Goal: Information Seeking & Learning: Learn about a topic

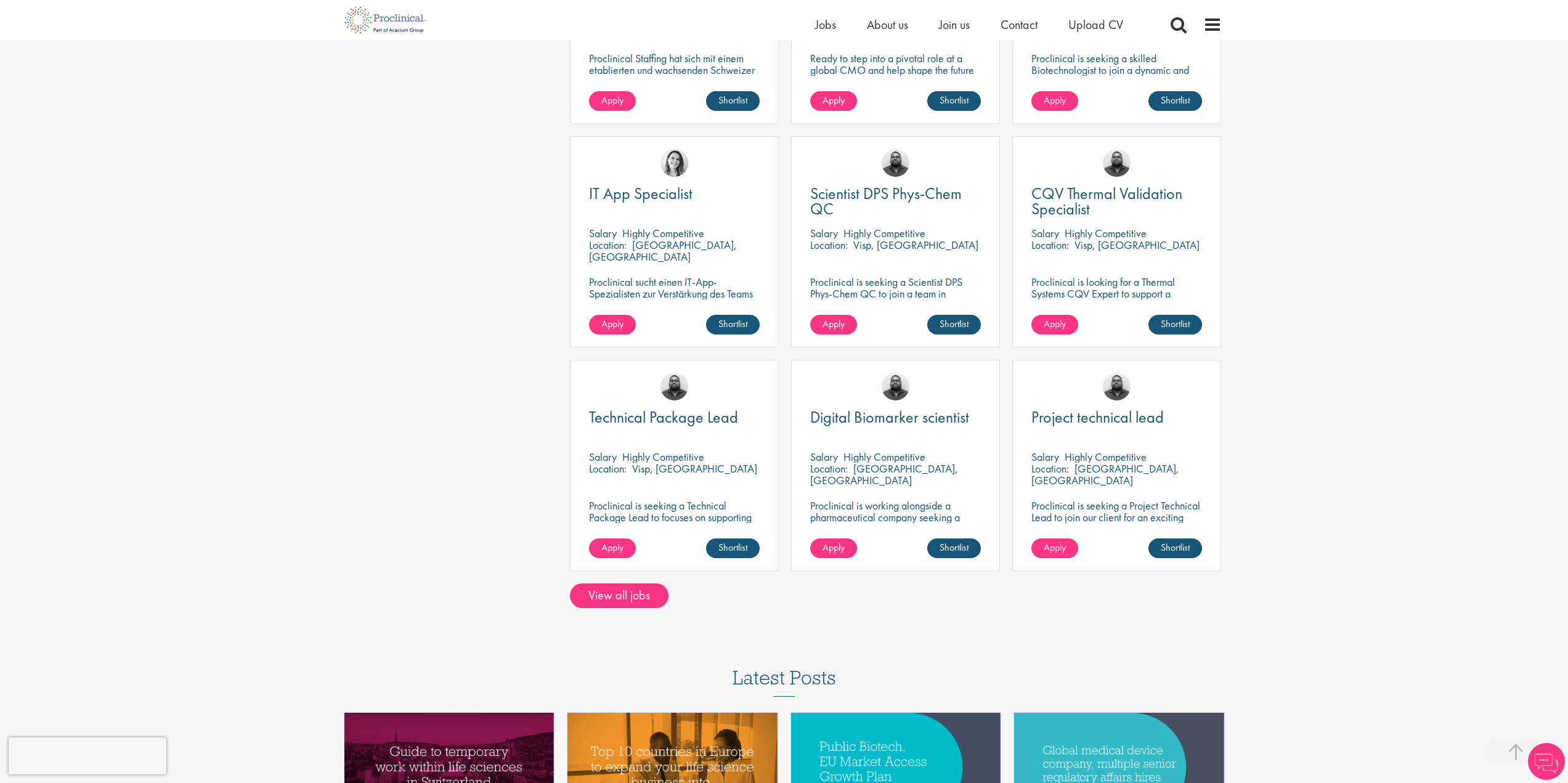
scroll to position [740, 0]
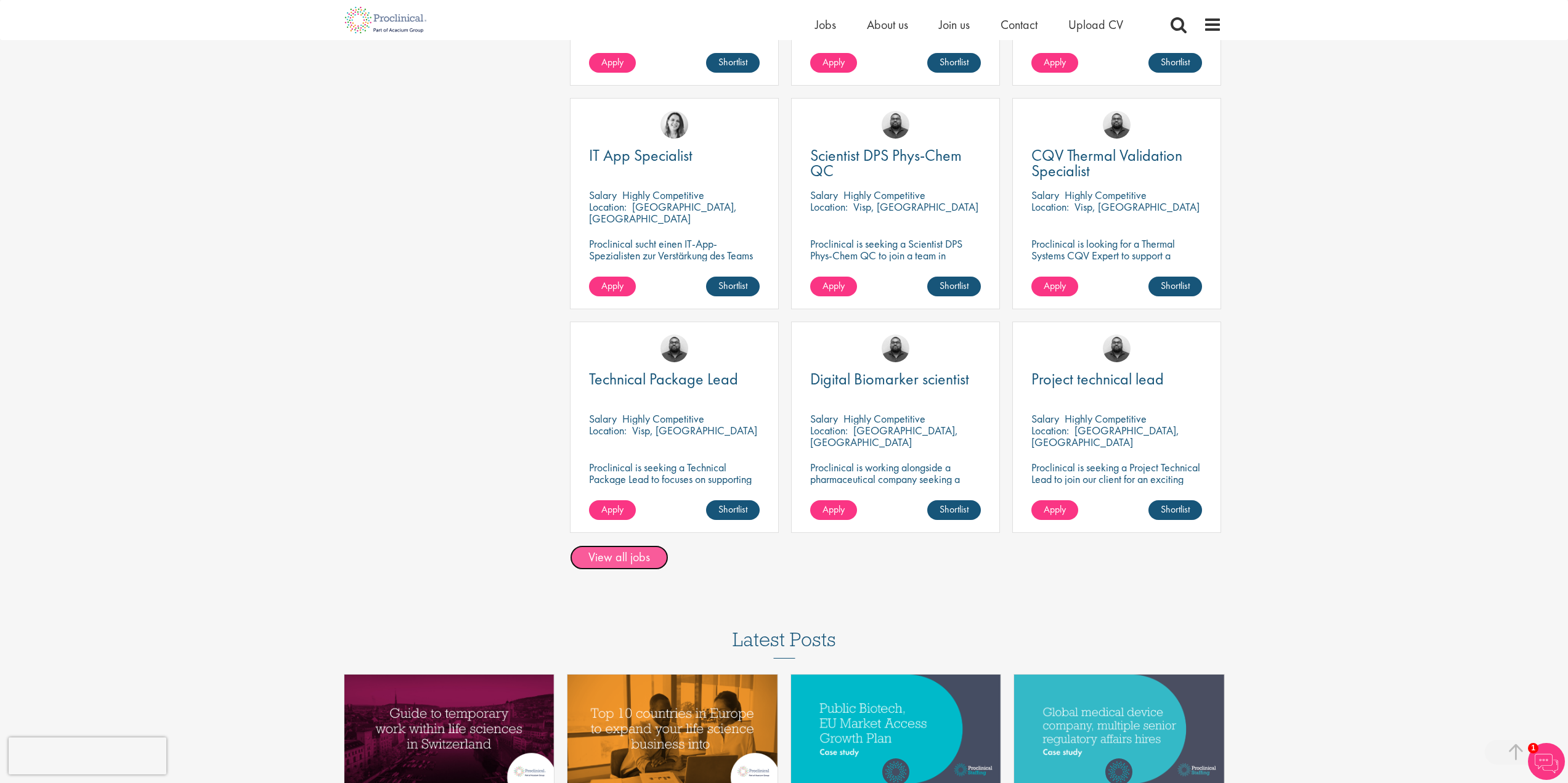
click at [637, 545] on link "View all jobs" at bounding box center [619, 558] width 98 height 25
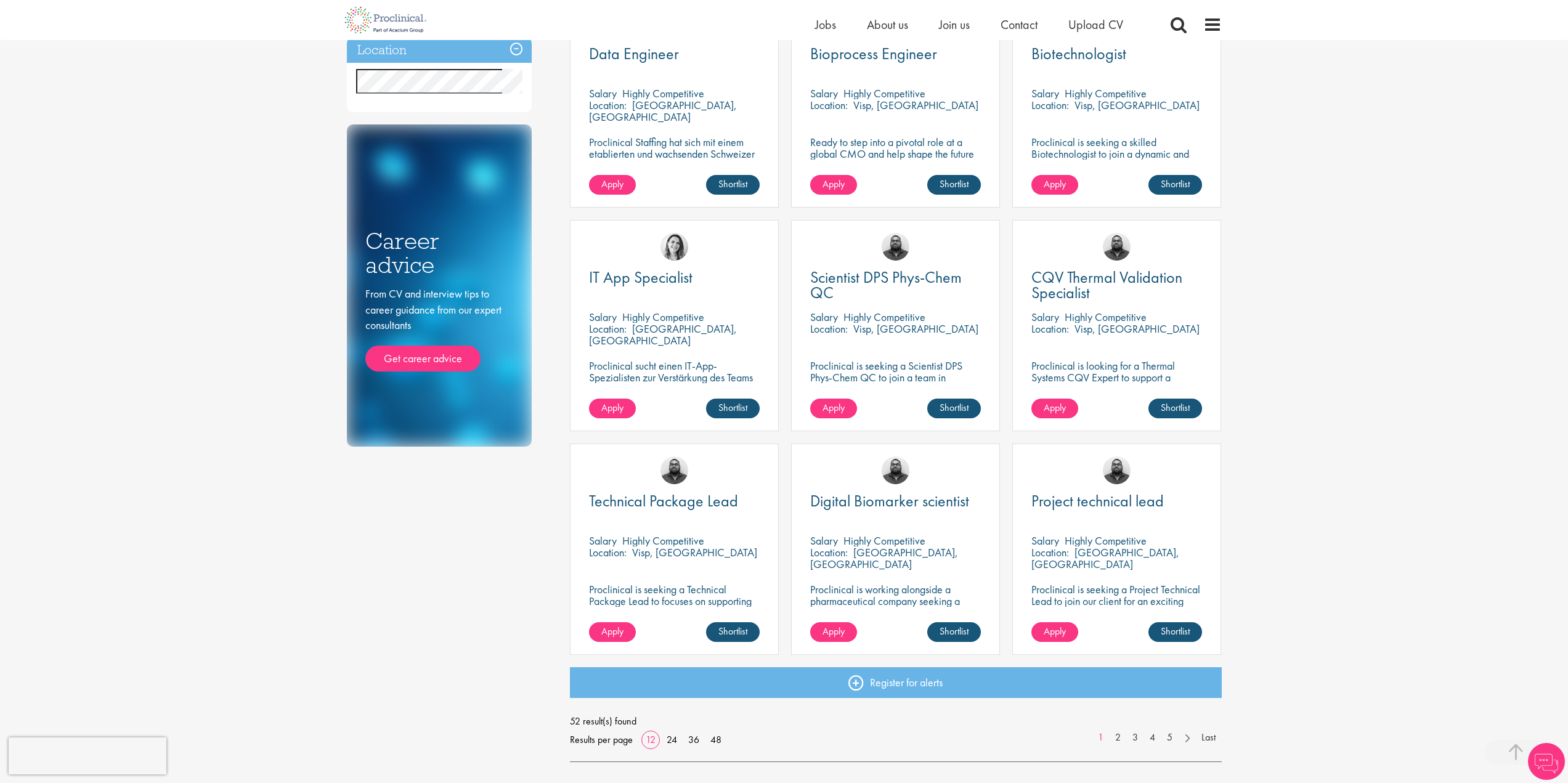
scroll to position [616, 0]
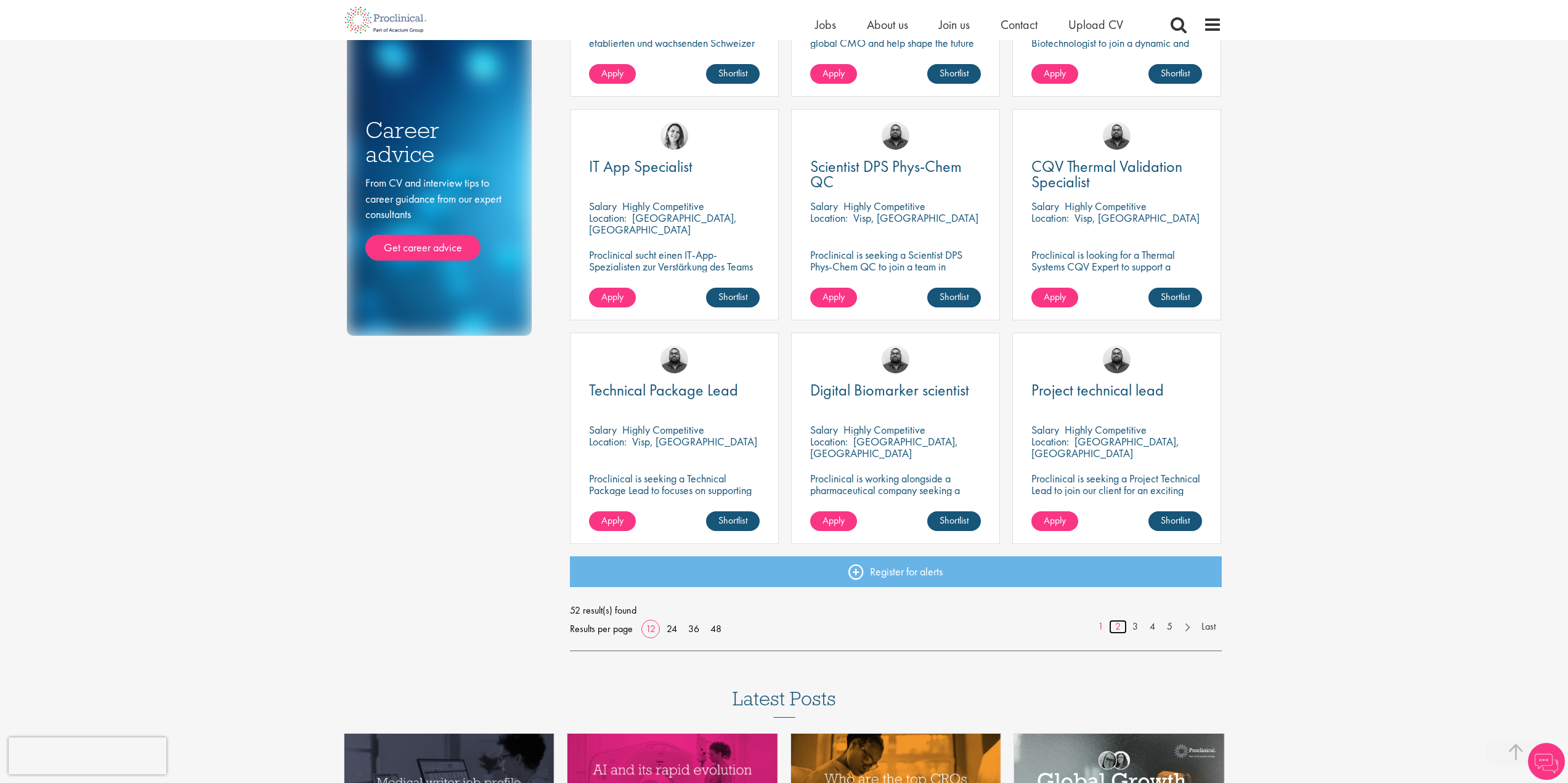
click at [1117, 630] on link "2" at bounding box center [1117, 626] width 18 height 14
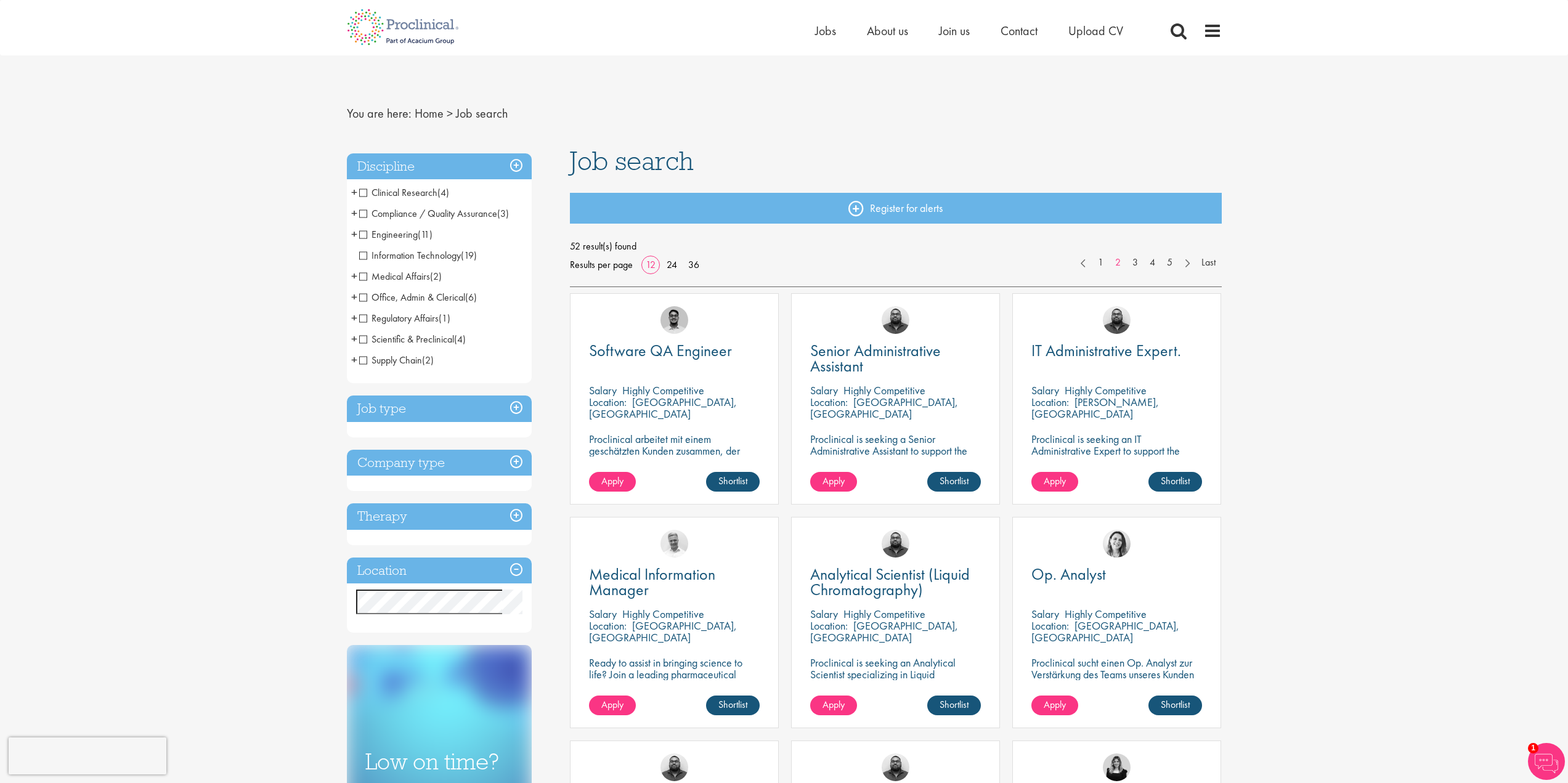
click at [512, 503] on h3 "Therapy" at bounding box center [440, 516] width 185 height 26
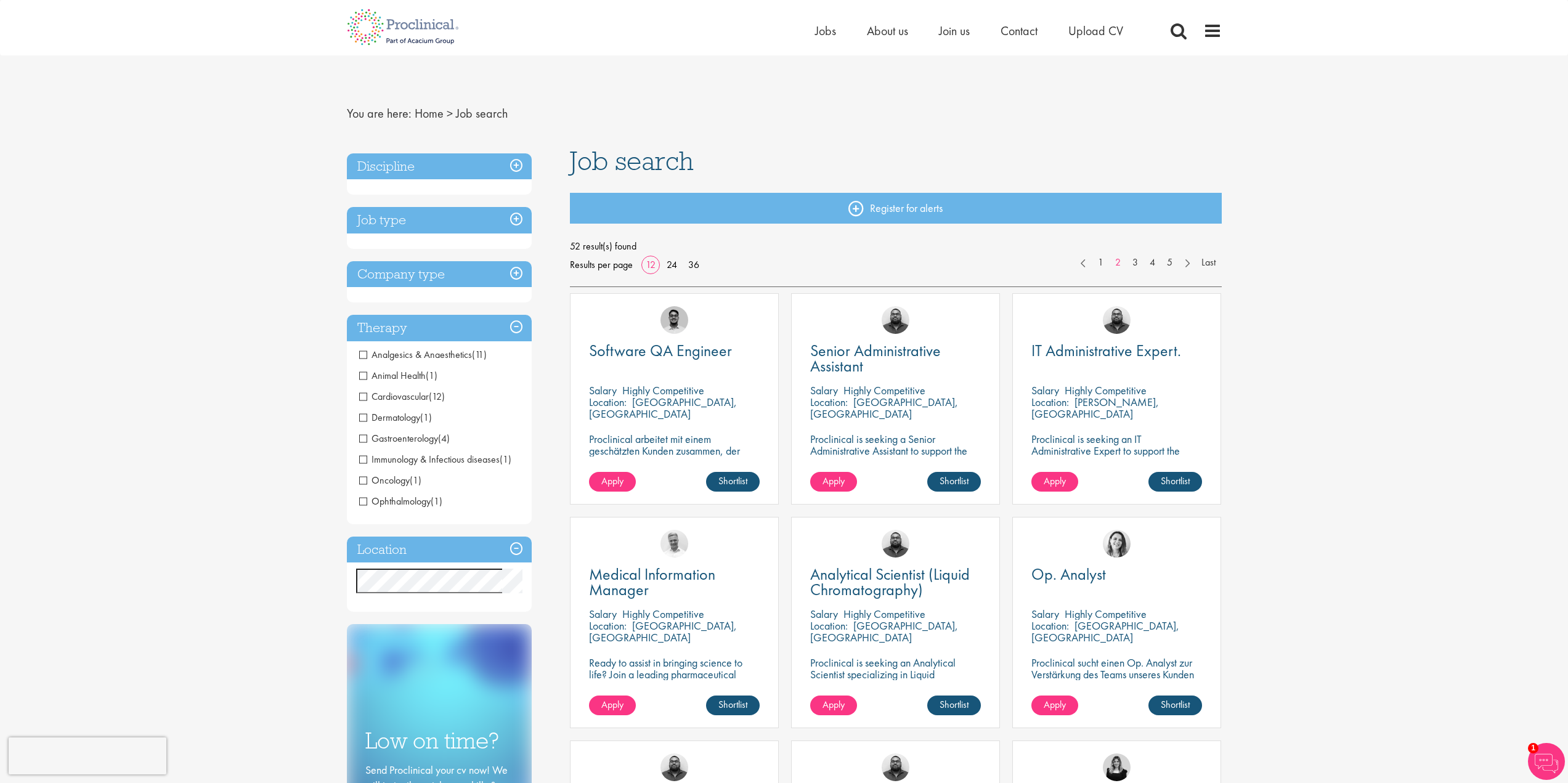
click at [512, 284] on h3 "Company type" at bounding box center [440, 275] width 185 height 26
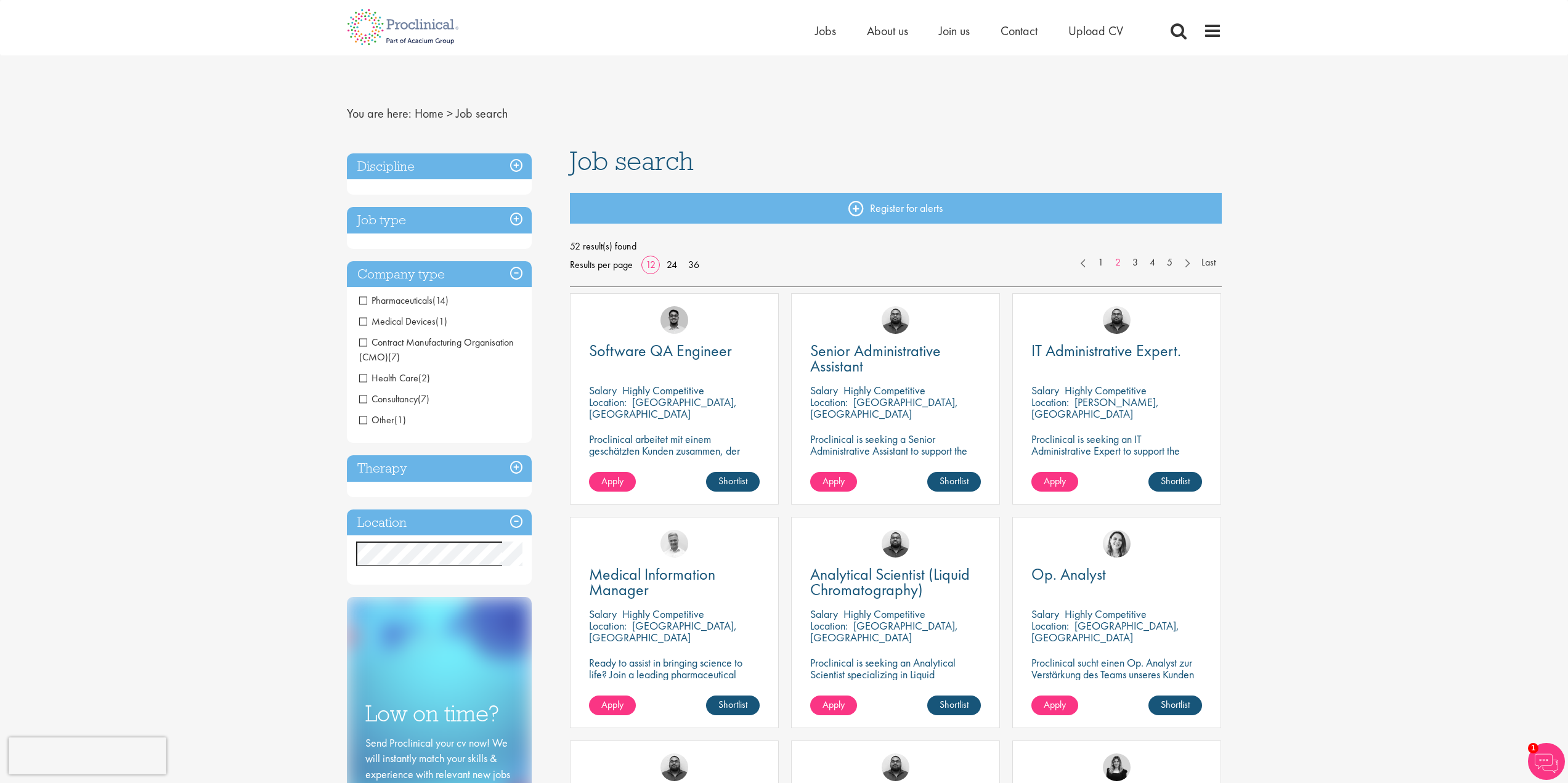
click at [513, 237] on div "Job type Permanent (20) Contract (32)" at bounding box center [440, 227] width 185 height 42
click at [513, 225] on h3 "Job type" at bounding box center [440, 220] width 185 height 26
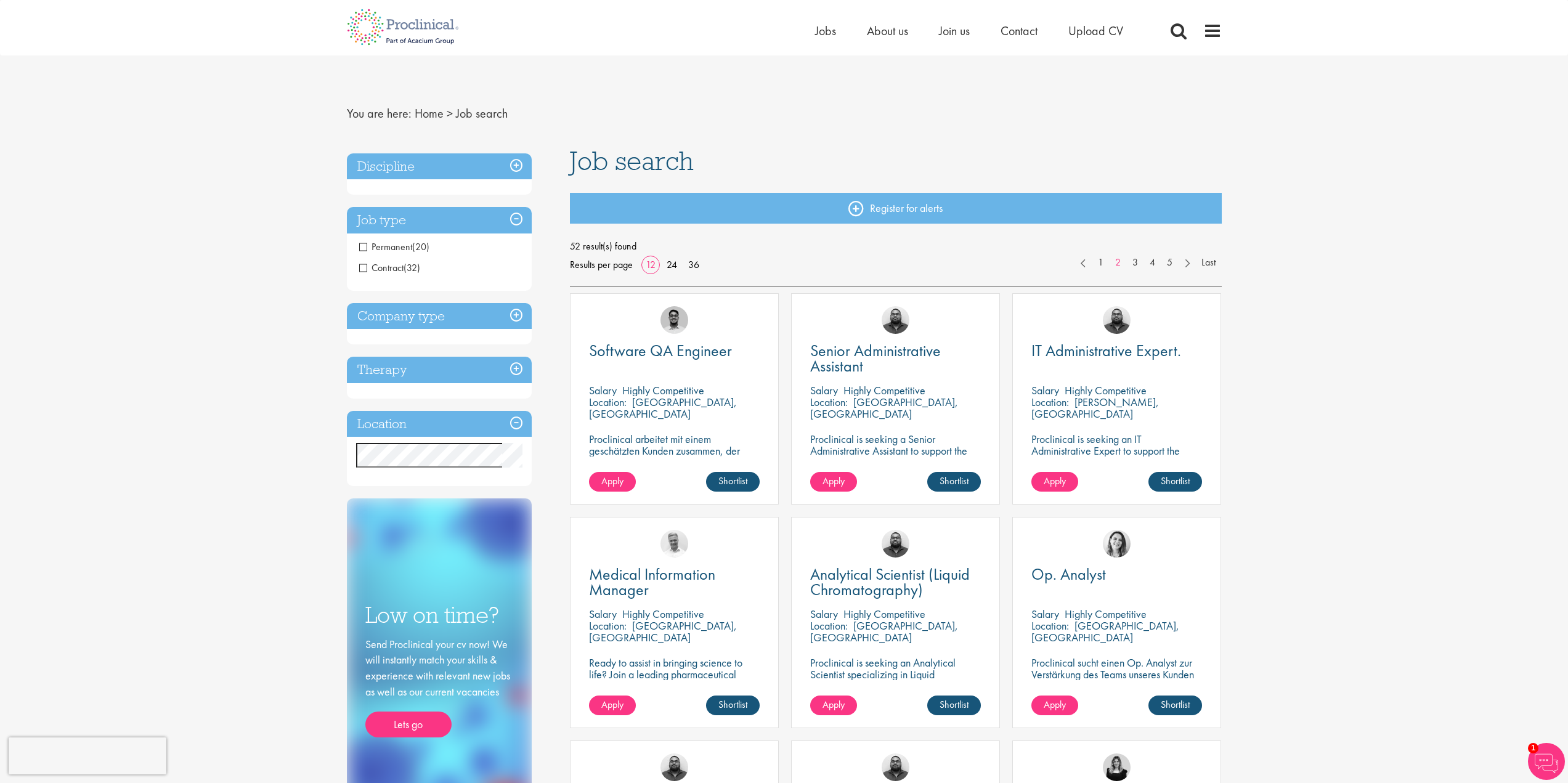
click at [514, 177] on h3 "Discipline" at bounding box center [440, 167] width 185 height 26
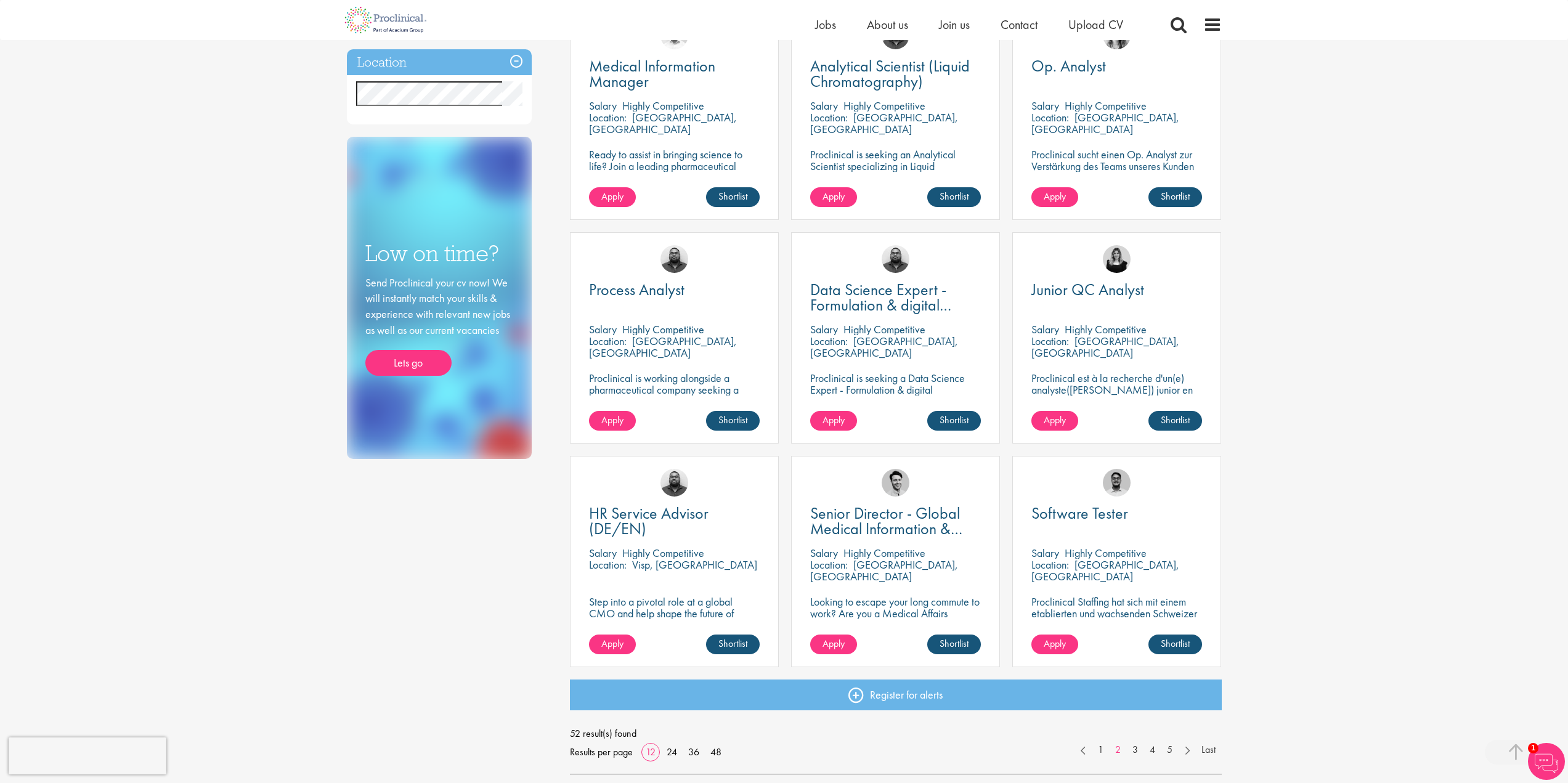
scroll to position [677, 0]
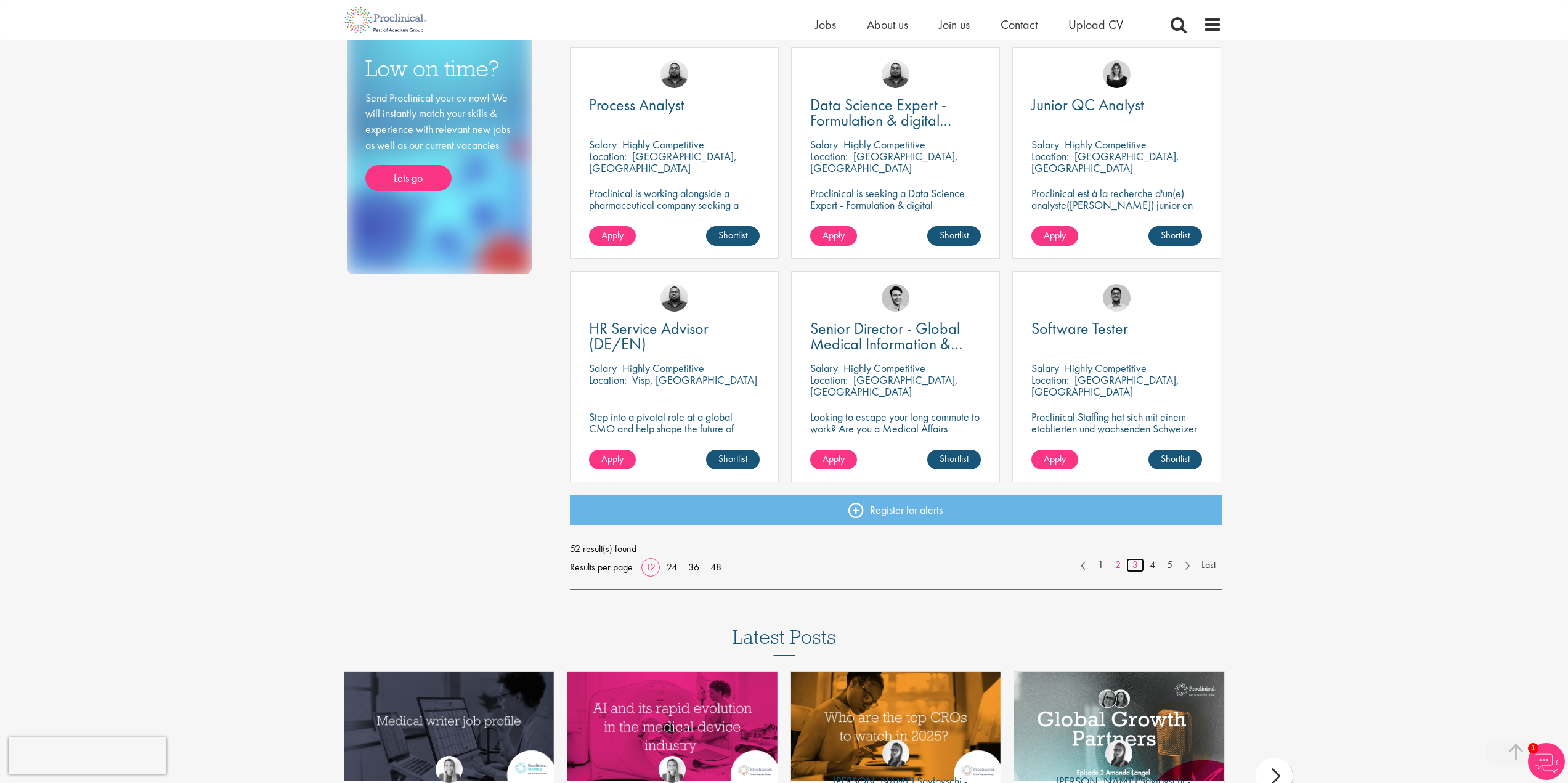
click at [1132, 561] on link "3" at bounding box center [1135, 565] width 18 height 14
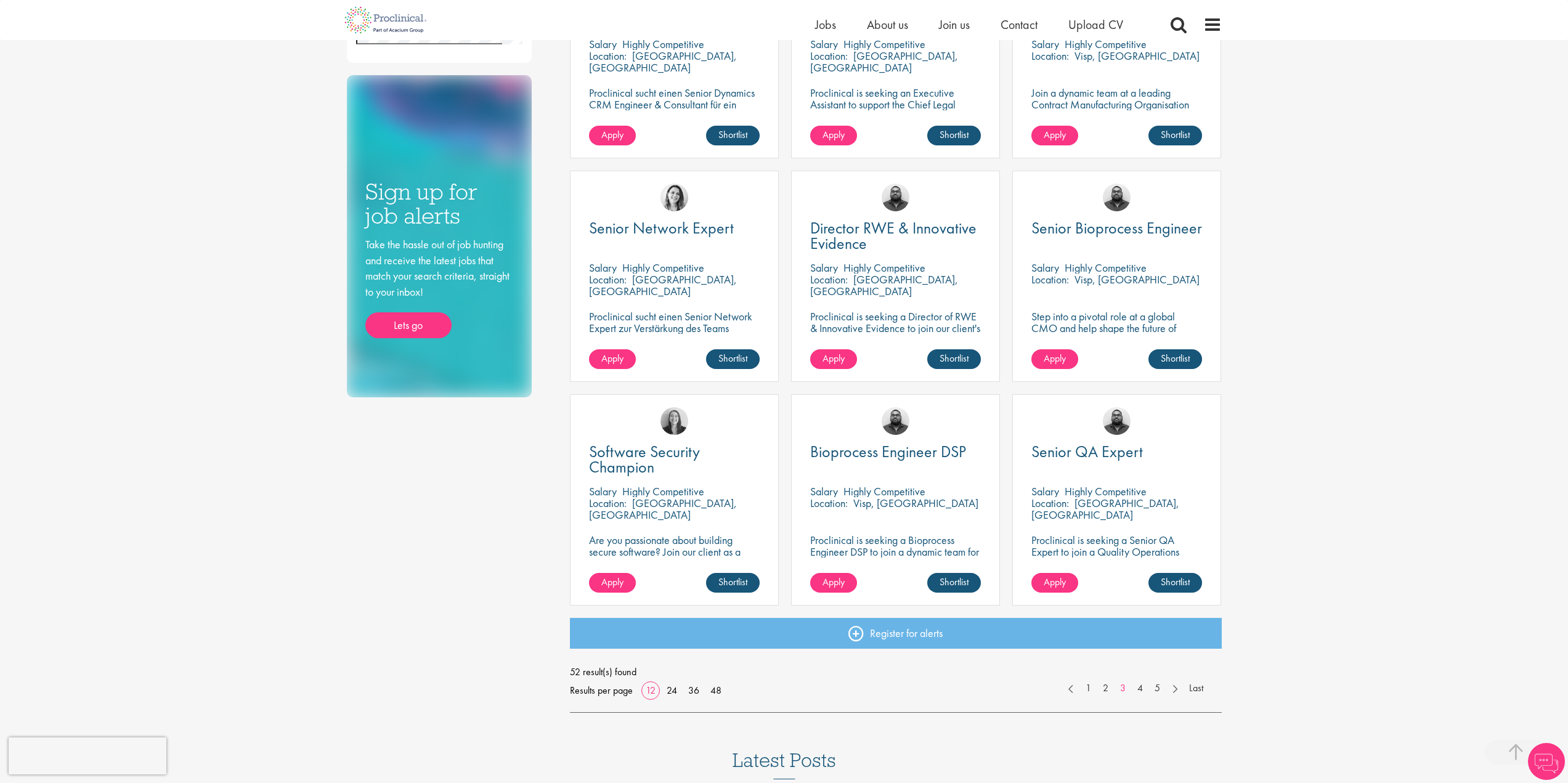
scroll to position [616, 0]
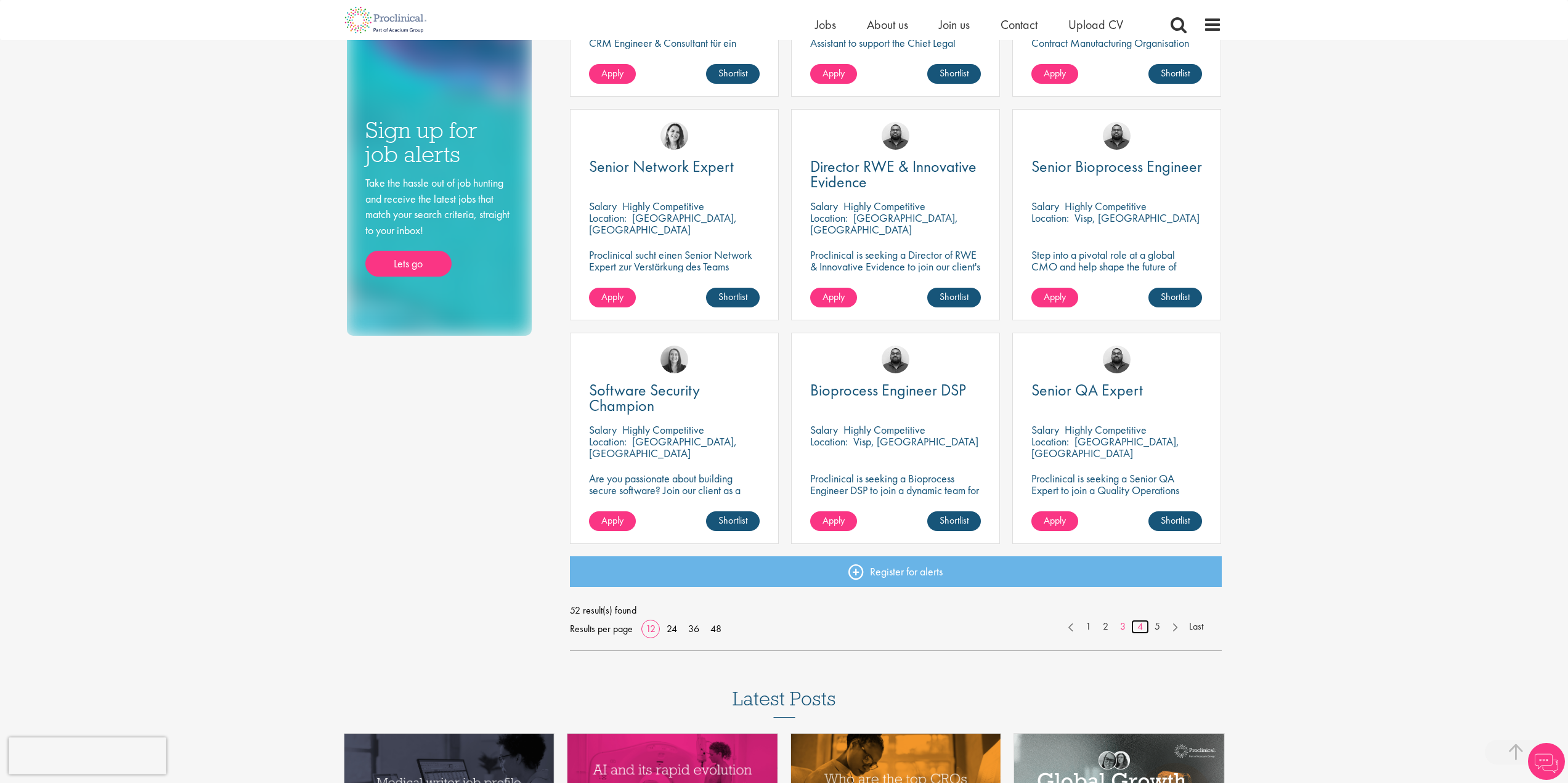
click at [1143, 624] on link "4" at bounding box center [1140, 626] width 18 height 14
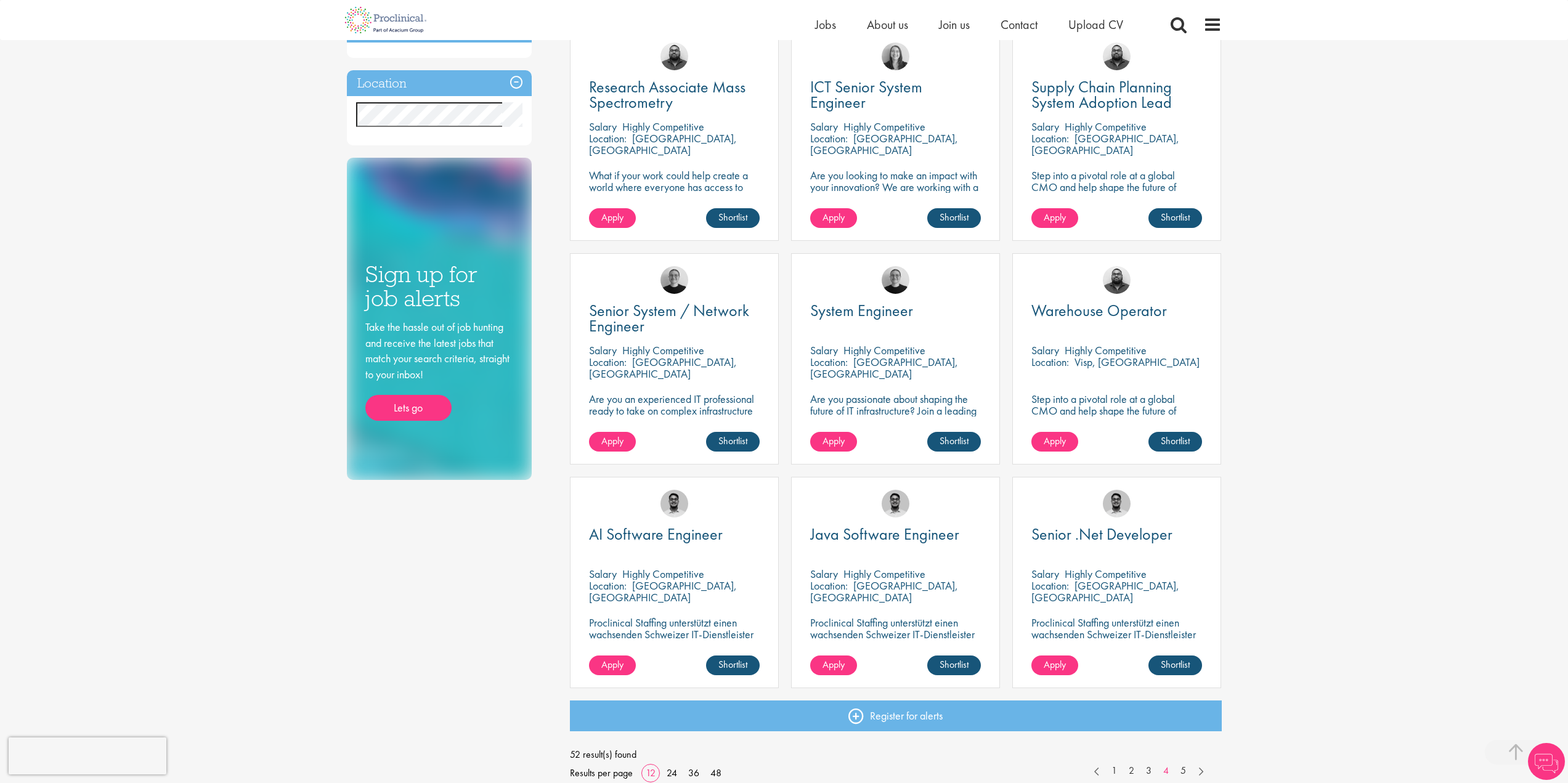
scroll to position [616, 0]
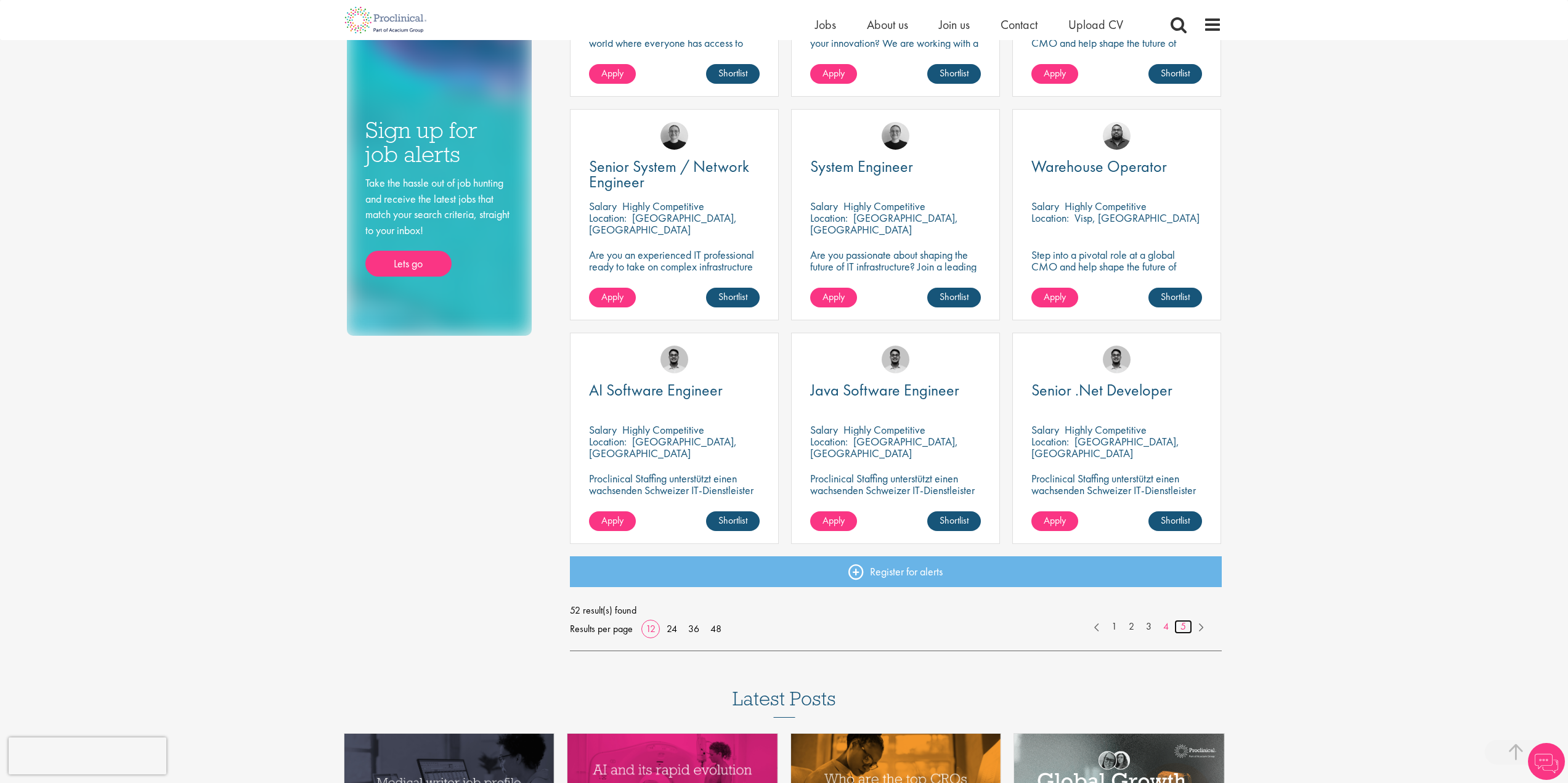
click at [1185, 625] on link "5" at bounding box center [1182, 626] width 18 height 14
